Goal: Check status: Check status

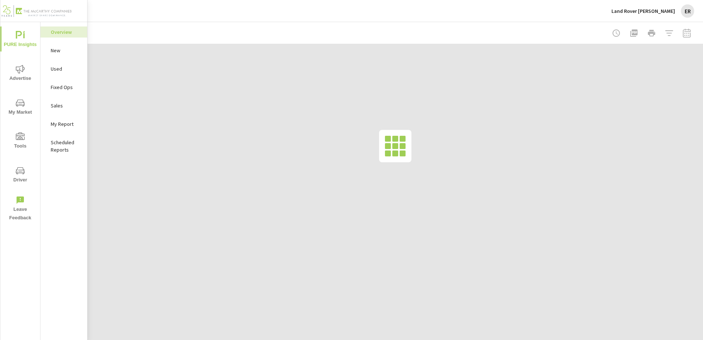
click at [484, 28] on div at bounding box center [395, 33] width 598 height 22
click at [28, 72] on span "Advertise" at bounding box center [20, 74] width 35 height 18
click at [73, 162] on p "PureCars TV" at bounding box center [66, 160] width 31 height 7
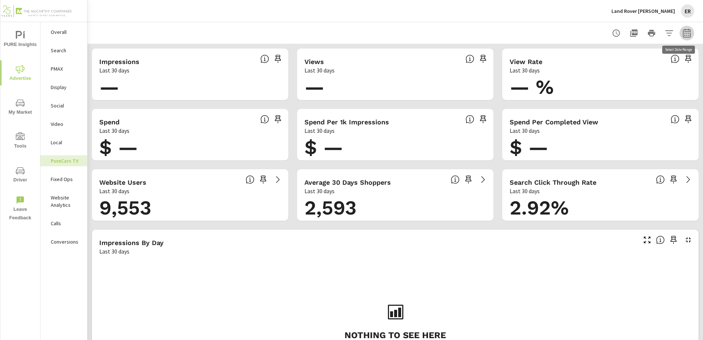
click at [684, 33] on icon "button" at bounding box center [686, 34] width 5 height 3
select select "Last 30 days"
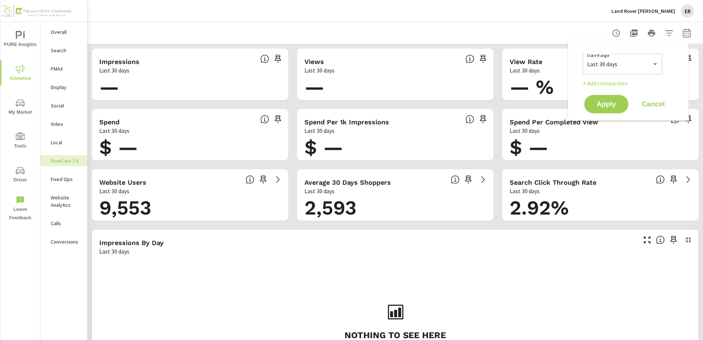
click at [549, 23] on div at bounding box center [395, 33] width 598 height 22
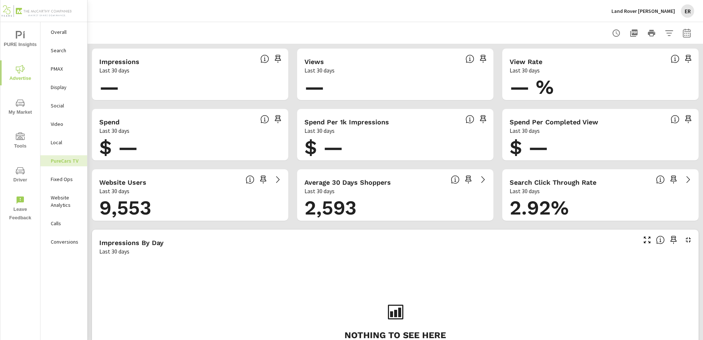
click at [654, 16] on div "Land Rover [PERSON_NAME]" at bounding box center [652, 10] width 83 height 13
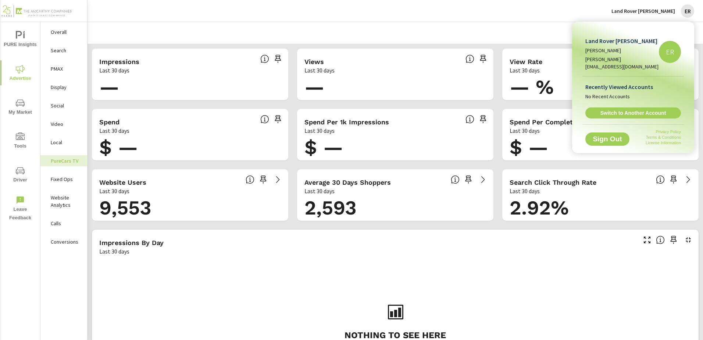
drag, startPoint x: 539, startPoint y: 8, endPoint x: 601, endPoint y: 21, distance: 63.4
click at [547, 10] on div at bounding box center [351, 170] width 703 height 340
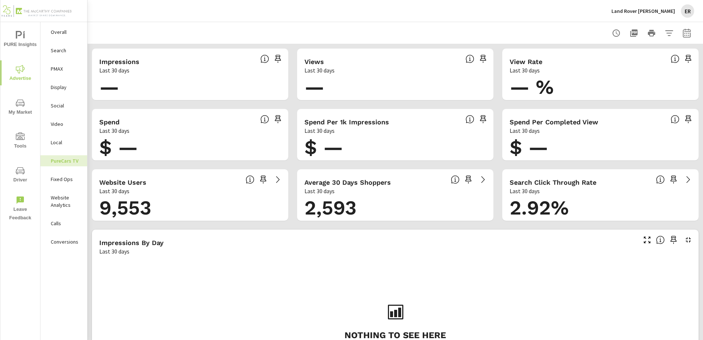
click at [683, 31] on icon "button" at bounding box center [687, 32] width 8 height 9
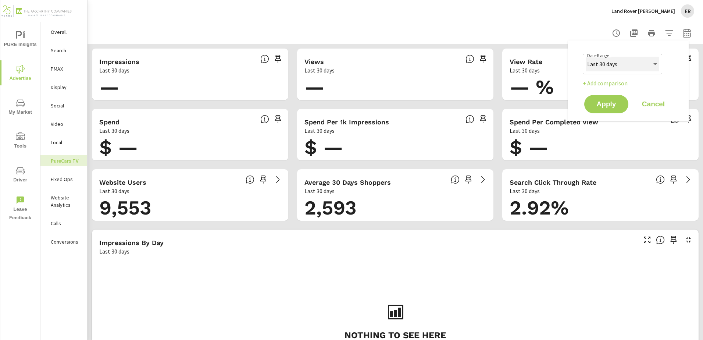
drag, startPoint x: 632, startPoint y: 65, endPoint x: 633, endPoint y: 71, distance: 6.3
click at [632, 65] on select "Custom [DATE] Last week Last 7 days Last 14 days Last 30 days Last 45 days Last…" at bounding box center [623, 64] width 74 height 15
click at [586, 57] on select "Custom [DATE] Last week Last 7 days Last 14 days Last 30 days Last 45 days Last…" at bounding box center [623, 64] width 74 height 15
select select "Last 2 months"
click at [621, 101] on button "Apply" at bounding box center [606, 103] width 46 height 19
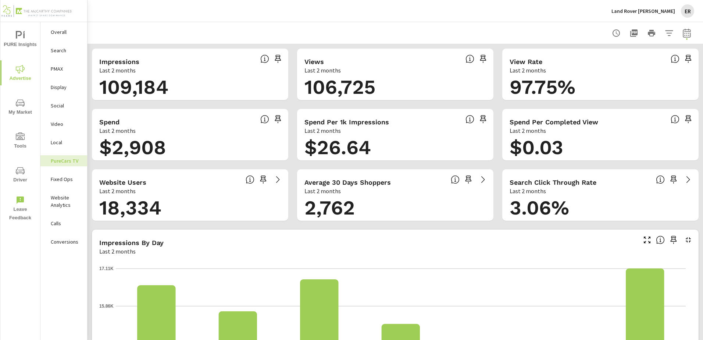
click at [371, 28] on div at bounding box center [395, 33] width 598 height 22
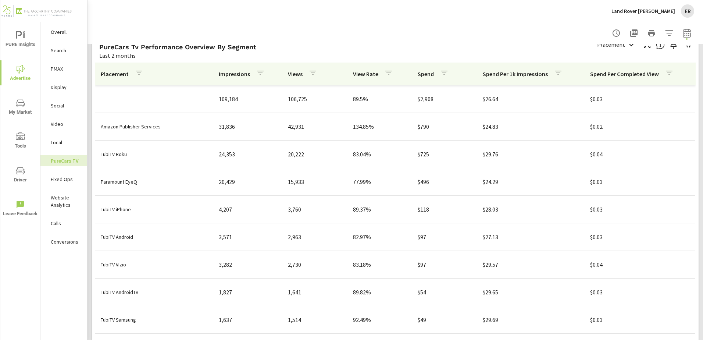
scroll to position [882, 0]
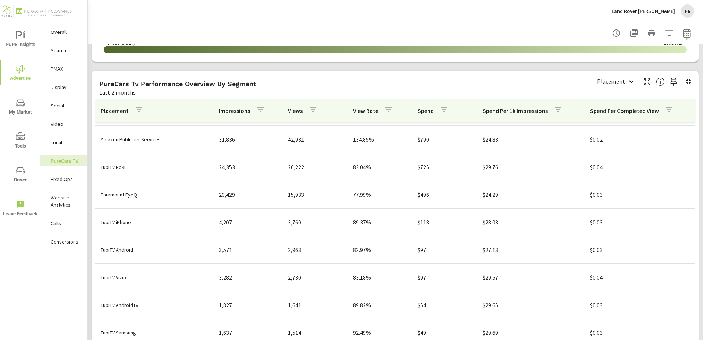
scroll to position [37, 0]
